Goal: Transaction & Acquisition: Purchase product/service

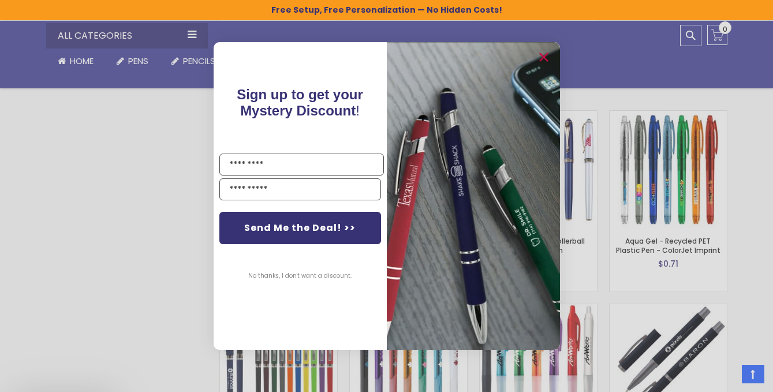
scroll to position [1856, 0]
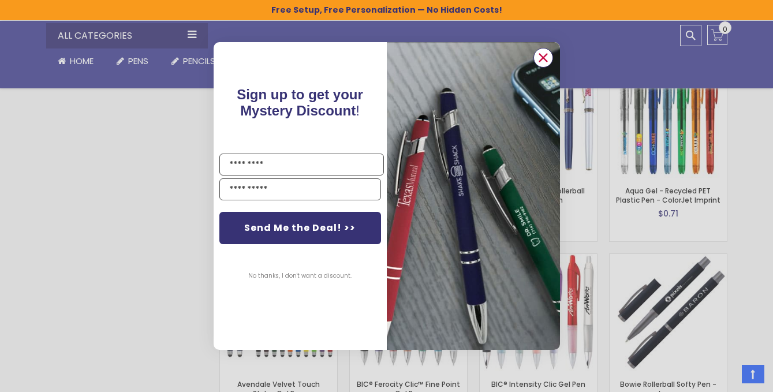
click at [543, 58] on icon "Close dialog" at bounding box center [543, 58] width 8 height 8
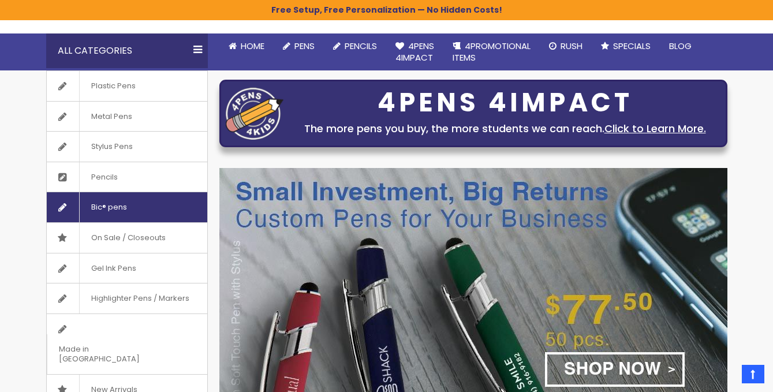
scroll to position [69, 0]
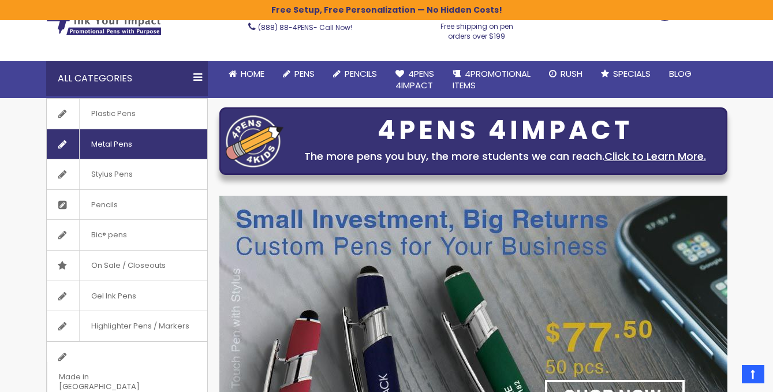
click at [149, 147] on link "Metal Pens" at bounding box center [127, 144] width 160 height 30
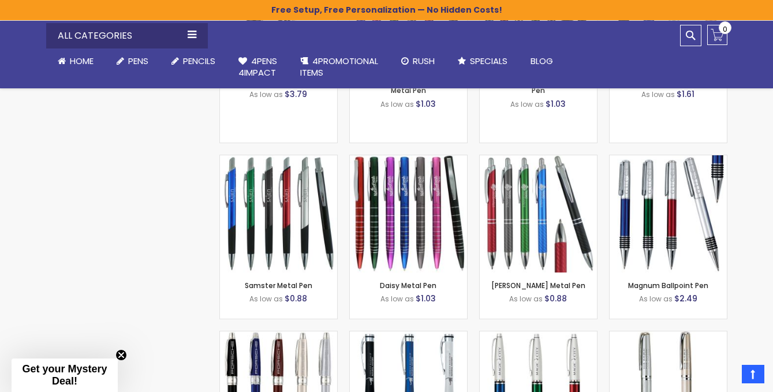
scroll to position [1478, 0]
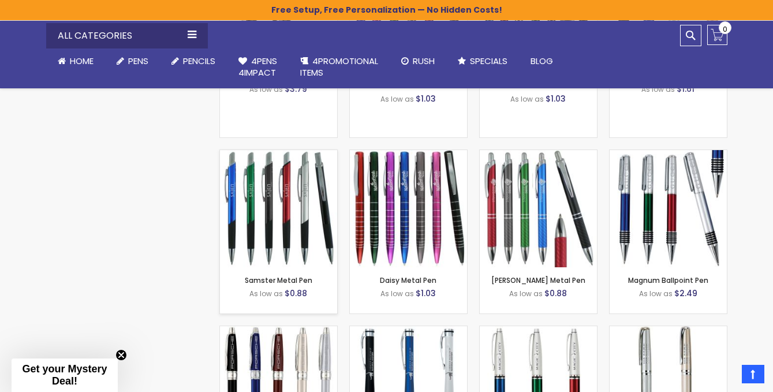
click at [298, 203] on img at bounding box center [278, 208] width 117 height 117
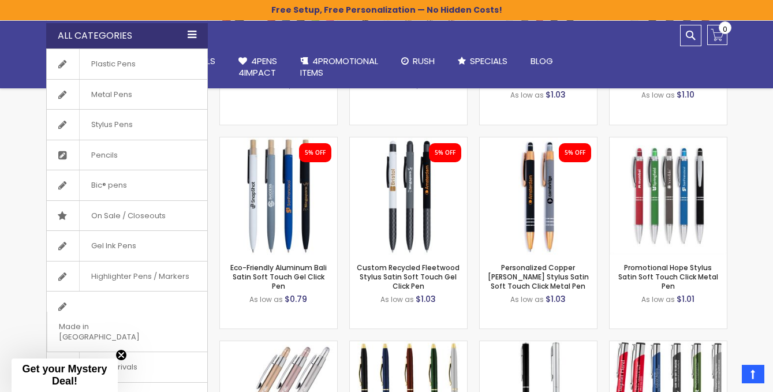
scroll to position [312, 0]
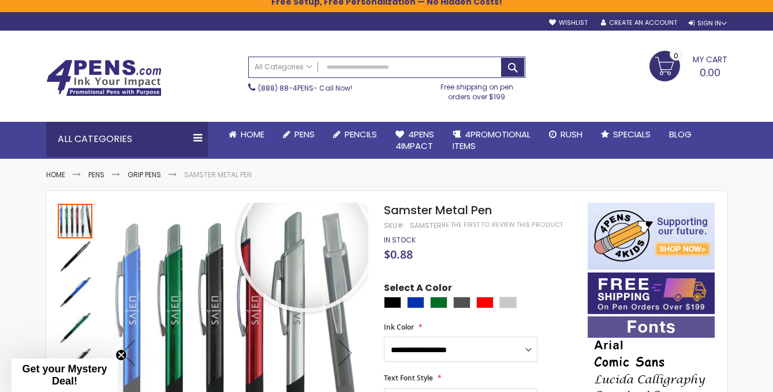
scroll to position [6, 0]
